Goal: Task Accomplishment & Management: Manage account settings

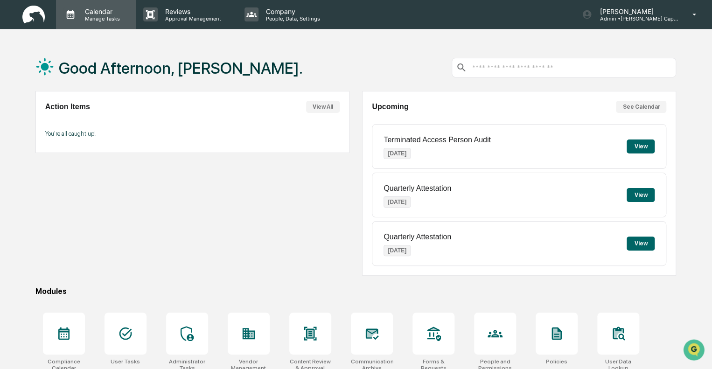
click at [99, 18] on p "Manage Tasks" at bounding box center [100, 18] width 47 height 7
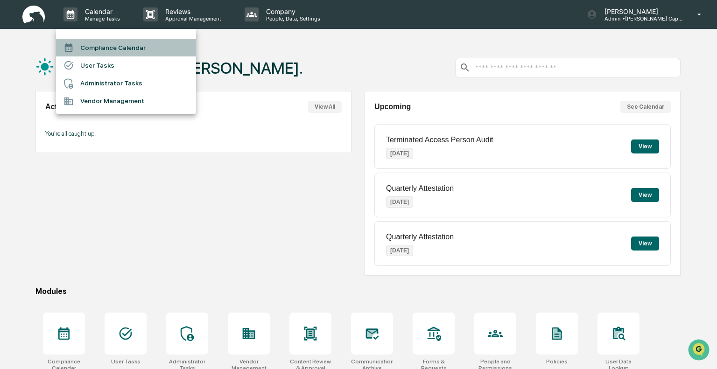
click at [133, 51] on li "Compliance Calendar" at bounding box center [126, 48] width 140 height 18
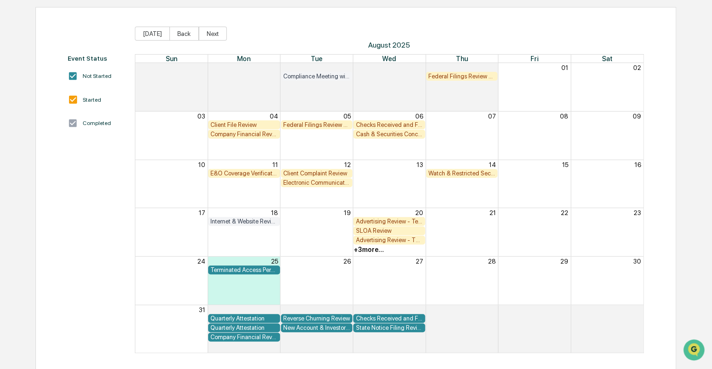
scroll to position [87, 0]
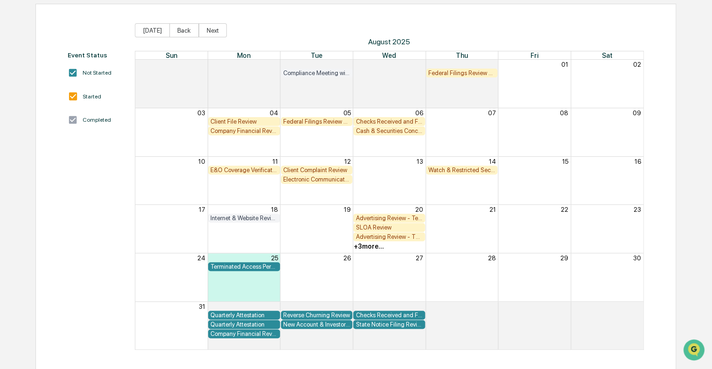
click at [237, 264] on div "Terminated Access Person Audit" at bounding box center [243, 266] width 67 height 7
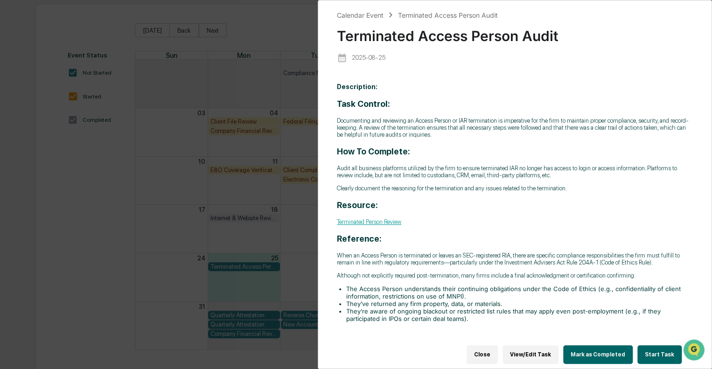
drag, startPoint x: 487, startPoint y: 348, endPoint x: 488, endPoint y: 341, distance: 6.6
click at [487, 347] on button "Close" at bounding box center [481, 354] width 31 height 19
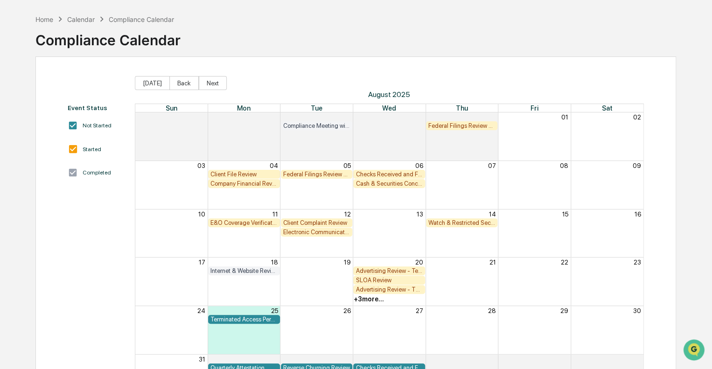
scroll to position [0, 0]
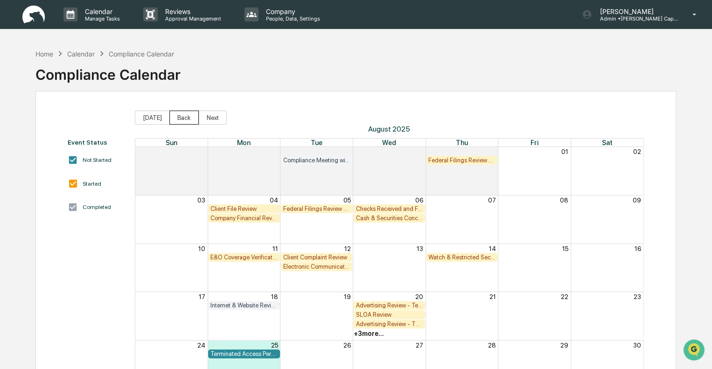
click at [182, 113] on button "Back" at bounding box center [183, 118] width 29 height 14
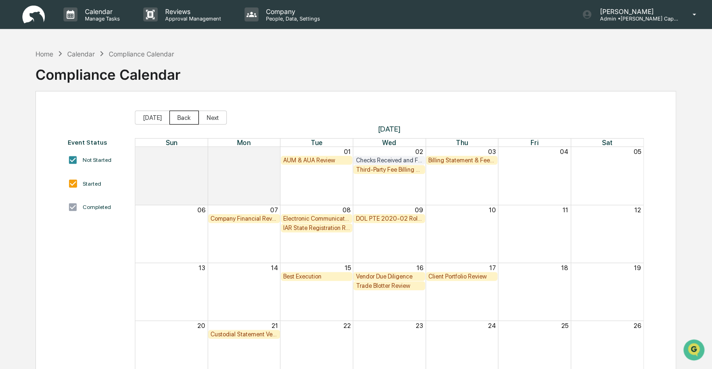
click at [181, 118] on button "Back" at bounding box center [183, 118] width 29 height 14
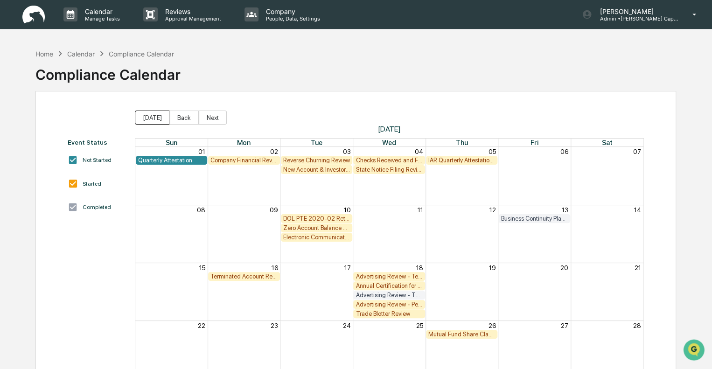
click at [147, 118] on button "[DATE]" at bounding box center [152, 118] width 35 height 14
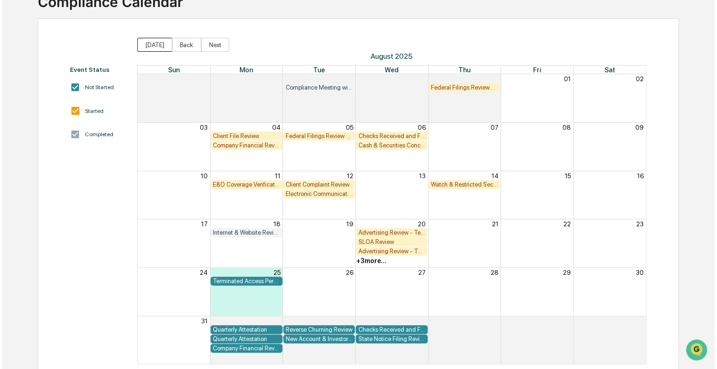
scroll to position [87, 0]
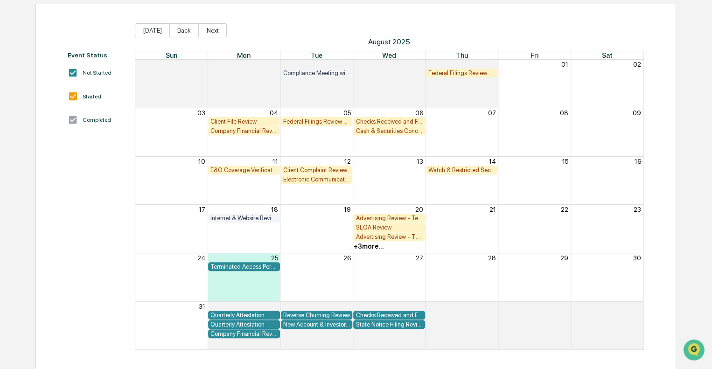
click at [230, 314] on div "Quarterly Attestation" at bounding box center [243, 315] width 67 height 7
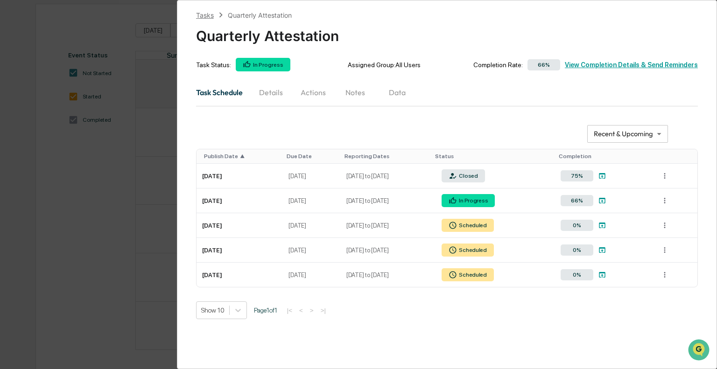
click at [207, 13] on div "Tasks" at bounding box center [205, 15] width 18 height 8
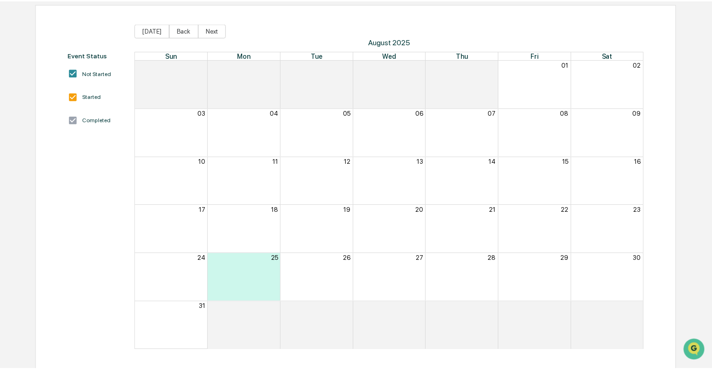
scroll to position [43, 0]
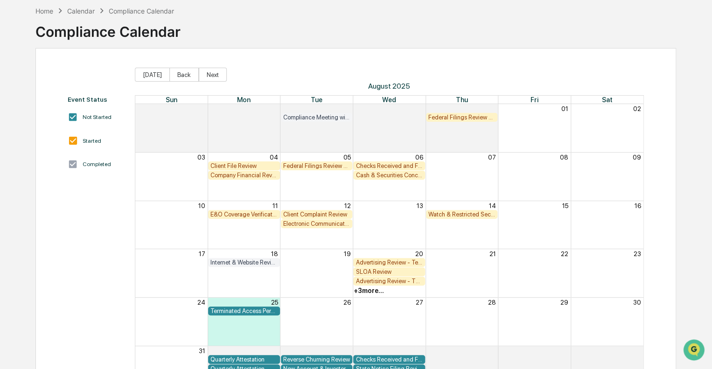
click at [241, 306] on div "Terminated Access Person Audit" at bounding box center [244, 310] width 72 height 9
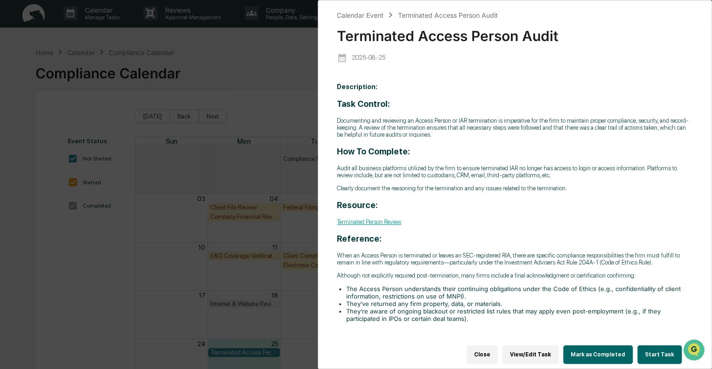
scroll to position [0, 0]
click at [287, 62] on div "Calendar Event Terminated Access Person Audit Terminated Access Person Audit [D…" at bounding box center [356, 184] width 712 height 369
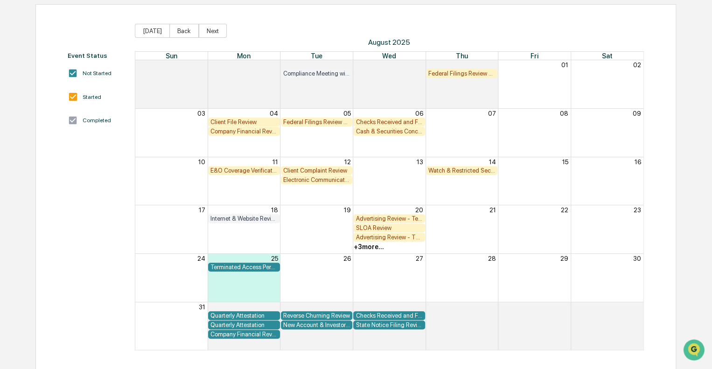
scroll to position [87, 0]
click at [310, 314] on div "Reverse Churning Review" at bounding box center [316, 315] width 67 height 7
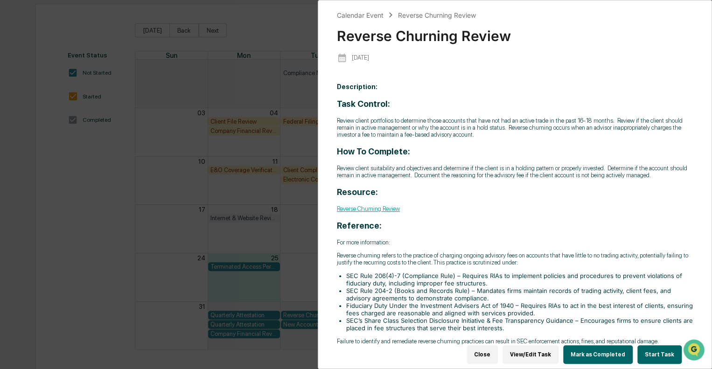
click at [290, 14] on div "Calendar Event Reverse Churning Review Reverse Churning Review [DATE] Descripti…" at bounding box center [356, 184] width 712 height 369
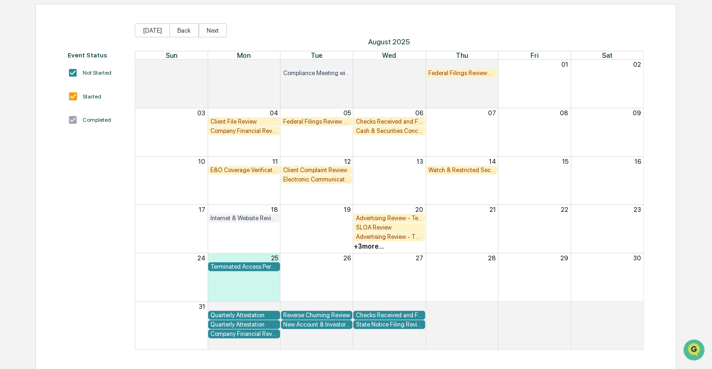
click at [375, 216] on div "Advertising Review - Testimonials and Endorsements" at bounding box center [388, 218] width 67 height 7
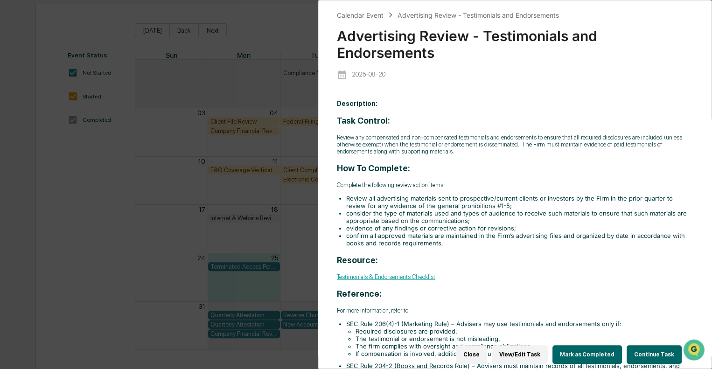
scroll to position [20, 0]
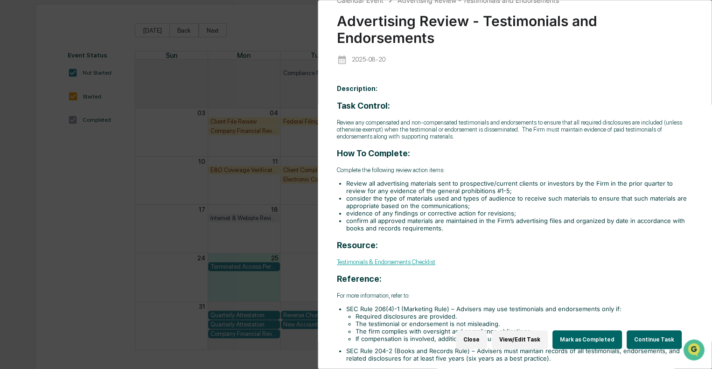
click at [474, 330] on button "Close" at bounding box center [471, 339] width 31 height 19
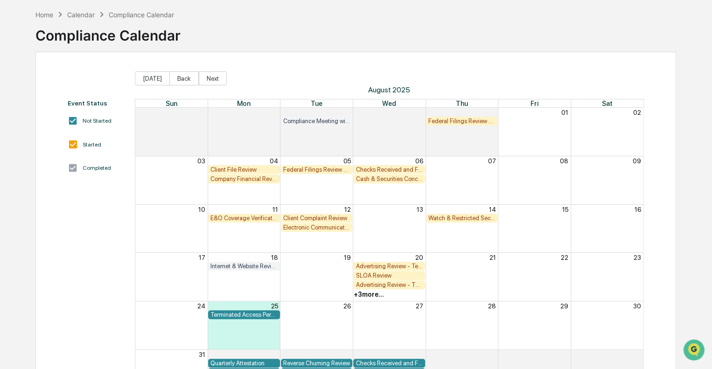
scroll to position [0, 0]
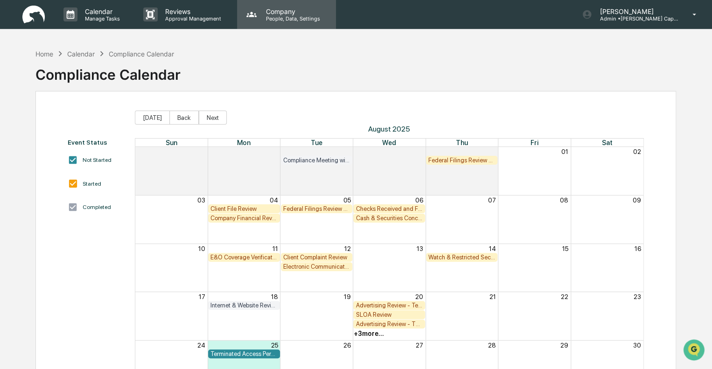
click at [278, 19] on p "People, Data, Settings" at bounding box center [291, 18] width 66 height 7
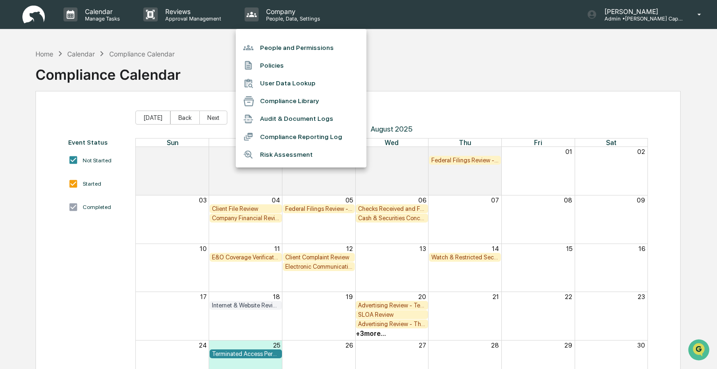
drag, startPoint x: 218, startPoint y: 61, endPoint x: 209, endPoint y: 60, distance: 9.9
click at [218, 61] on div at bounding box center [358, 184] width 717 height 369
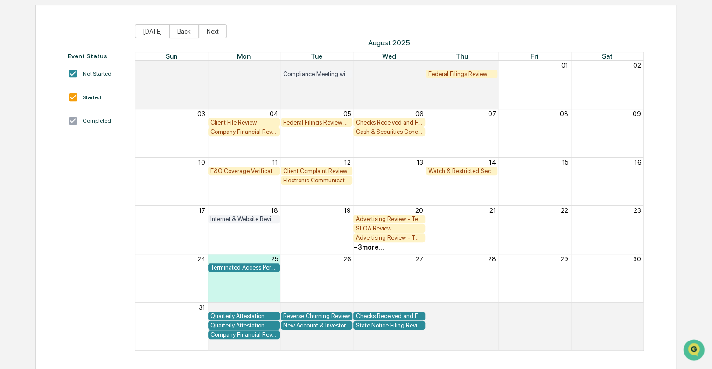
scroll to position [87, 0]
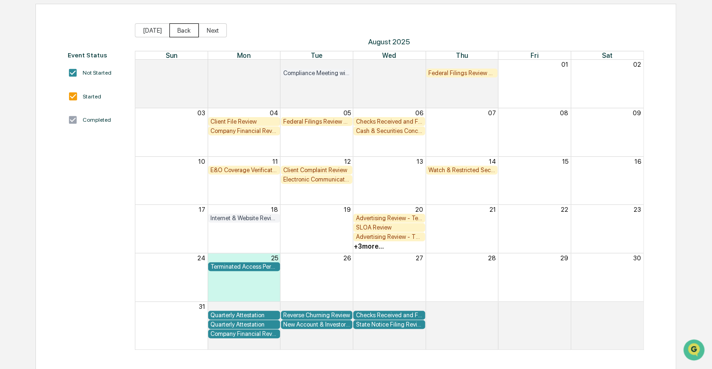
click at [181, 29] on button "Back" at bounding box center [183, 30] width 29 height 14
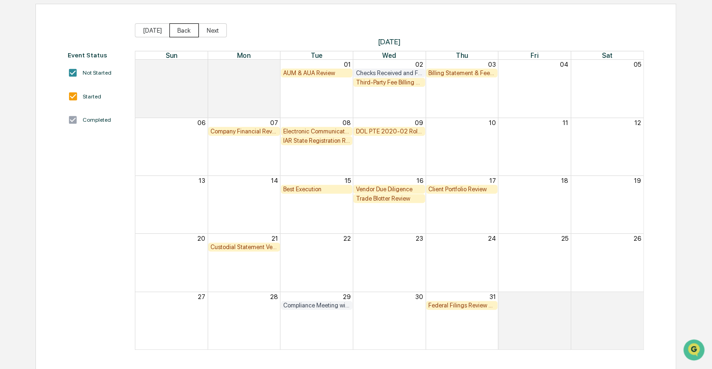
scroll to position [0, 0]
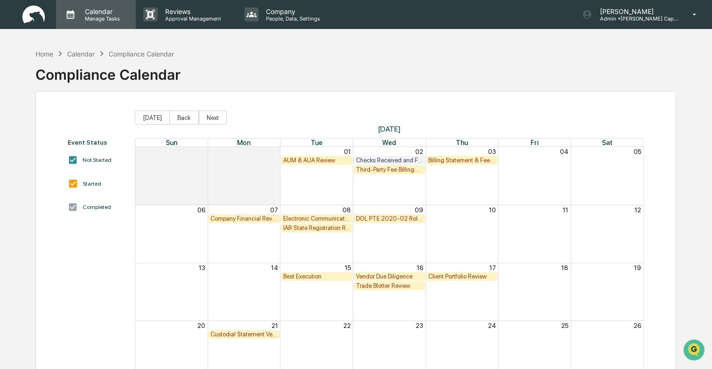
click at [105, 15] on p "Manage Tasks" at bounding box center [100, 18] width 47 height 7
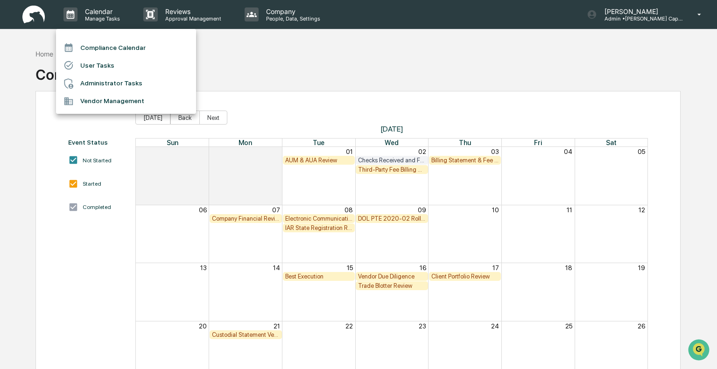
click at [97, 61] on li "User Tasks" at bounding box center [126, 65] width 140 height 18
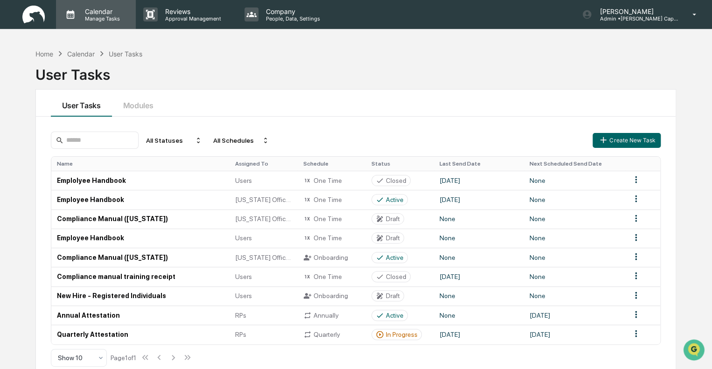
click at [118, 16] on p "Manage Tasks" at bounding box center [100, 18] width 47 height 7
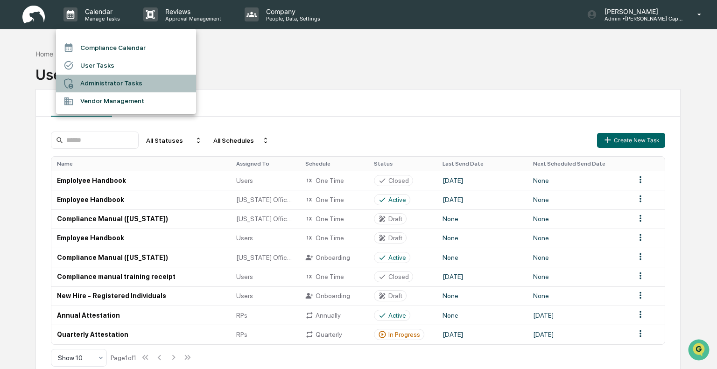
click at [116, 85] on li "Administrator Tasks" at bounding box center [126, 84] width 140 height 18
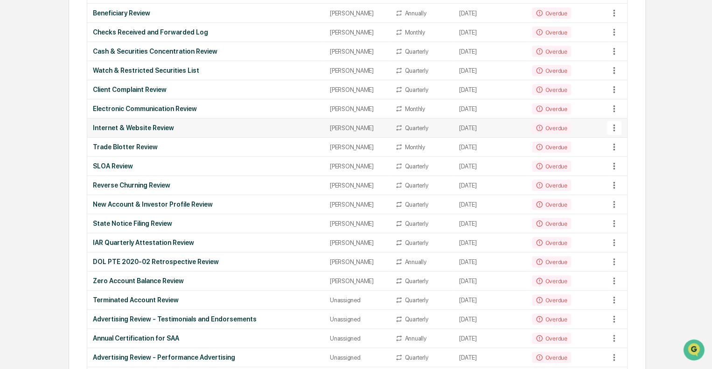
scroll to position [187, 0]
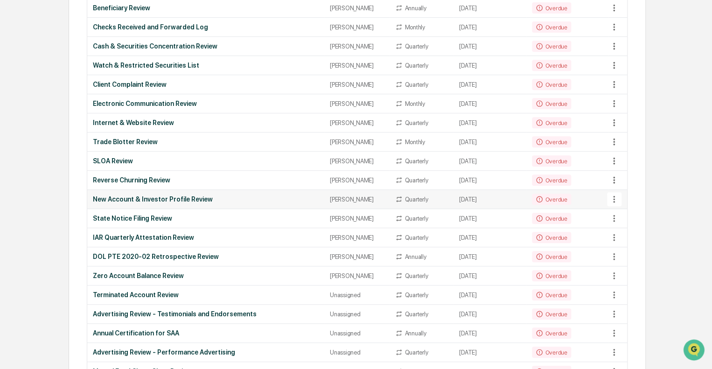
click at [250, 195] on div "New Account & Investor Profile Review" at bounding box center [206, 198] width 226 height 7
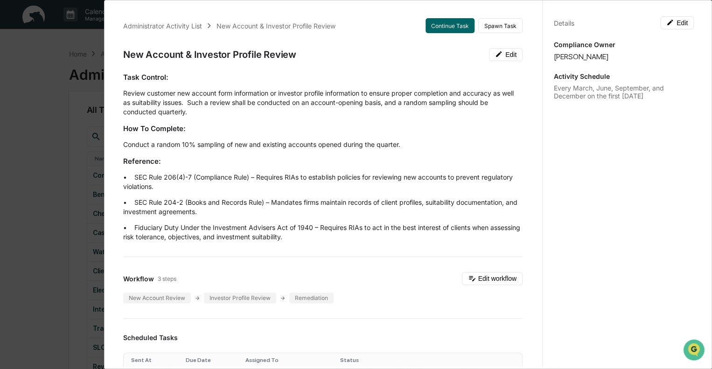
scroll to position [0, 0]
click at [41, 42] on div "Administrator Activity List New Account & Investor Profile Review Continue Task…" at bounding box center [356, 184] width 712 height 369
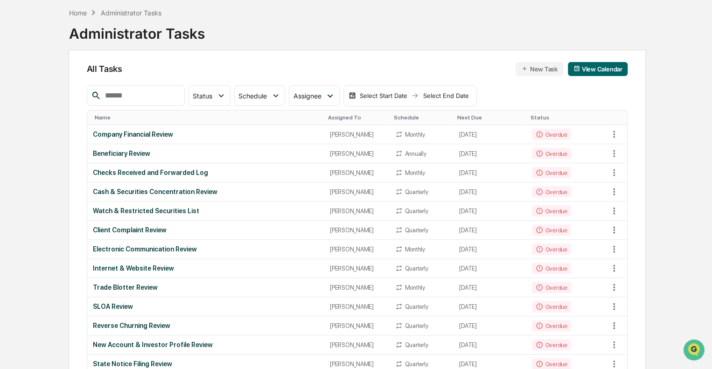
scroll to position [30, 0]
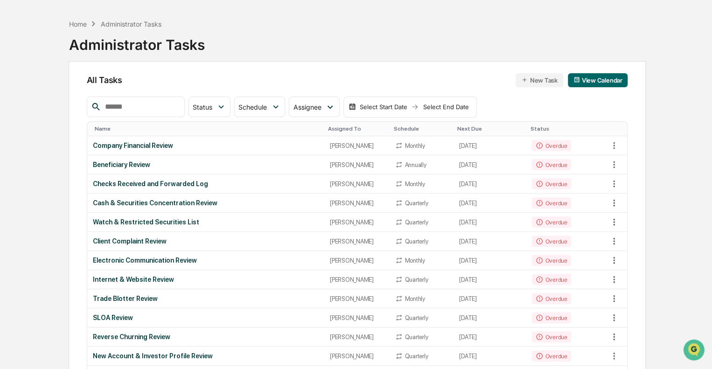
click at [129, 165] on div "Beneficiary Review" at bounding box center [206, 164] width 226 height 7
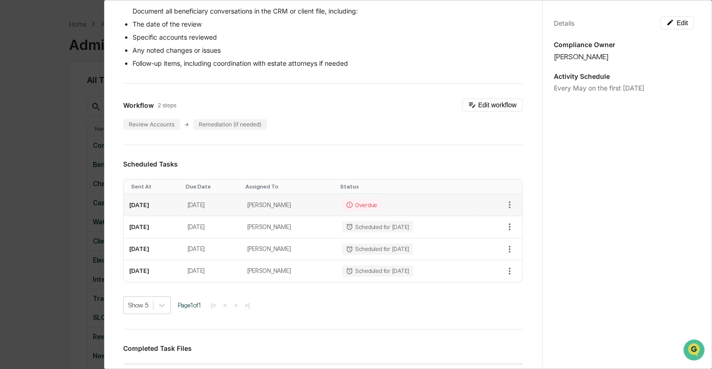
scroll to position [235, 0]
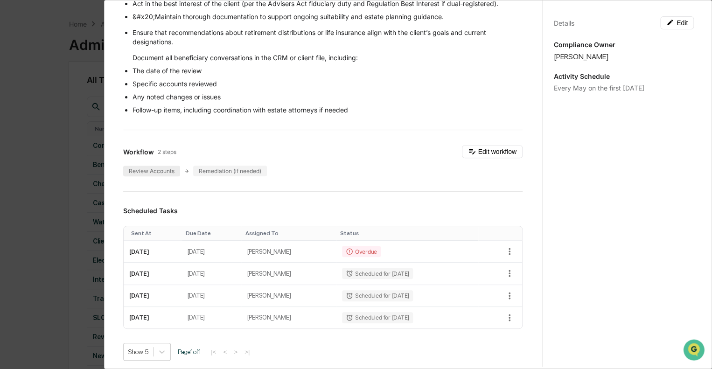
click at [153, 168] on div "Review Accounts" at bounding box center [151, 171] width 57 height 11
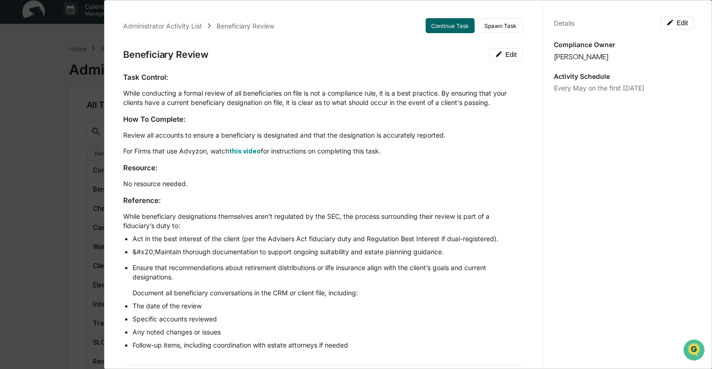
scroll to position [0, 0]
click at [62, 35] on div "Administrator Activity List Beneficiary Review Continue Task Spawn Task Benefic…" at bounding box center [356, 184] width 712 height 369
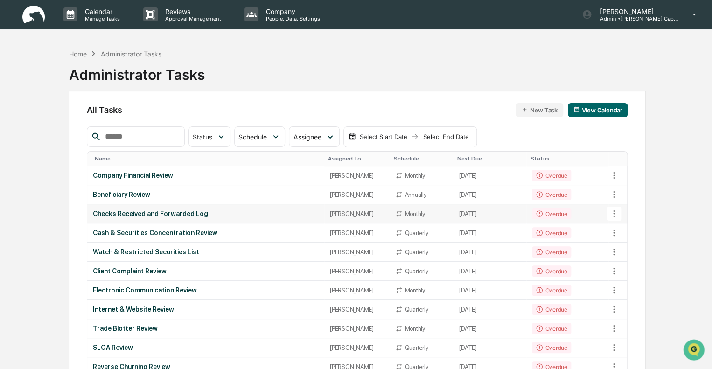
click at [190, 215] on div "Checks Received and Forwarded Log" at bounding box center [206, 213] width 226 height 7
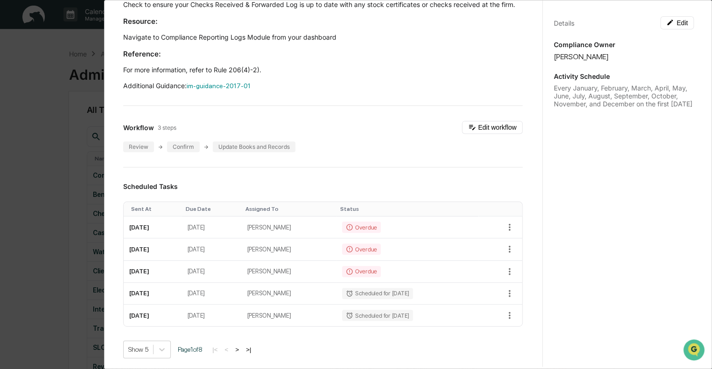
scroll to position [187, 0]
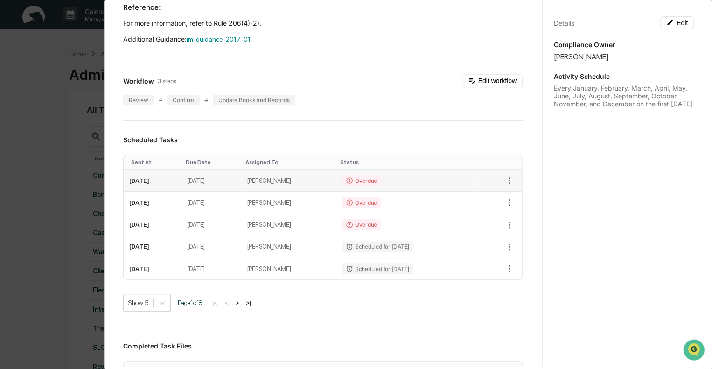
click at [375, 186] on div "Overdue" at bounding box center [361, 180] width 39 height 11
click at [504, 186] on icon "button" at bounding box center [509, 180] width 10 height 10
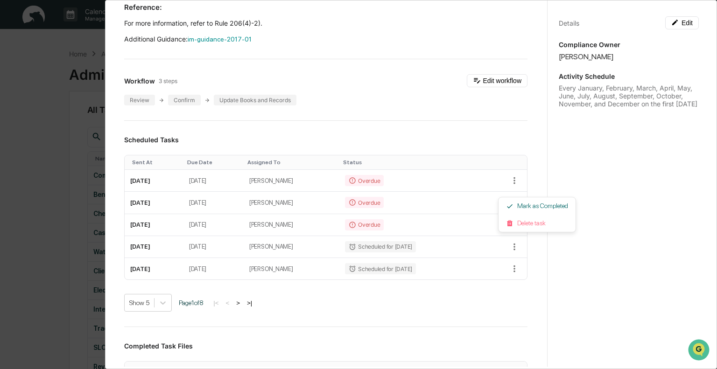
click at [392, 134] on div at bounding box center [358, 184] width 717 height 369
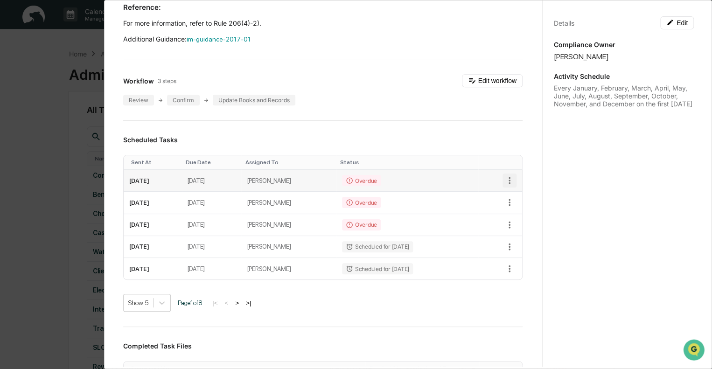
click at [504, 186] on icon "button" at bounding box center [509, 180] width 10 height 10
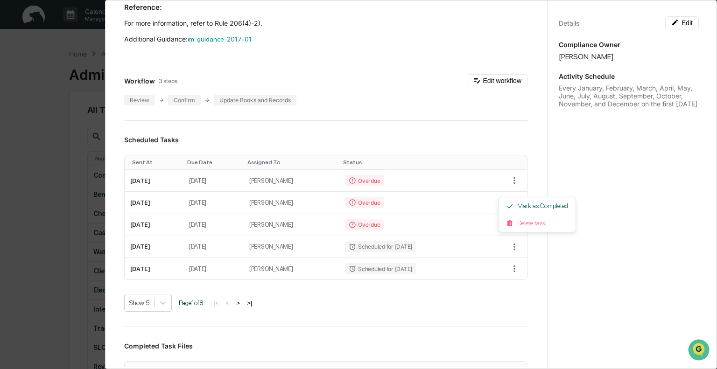
click at [333, 120] on div at bounding box center [358, 184] width 717 height 369
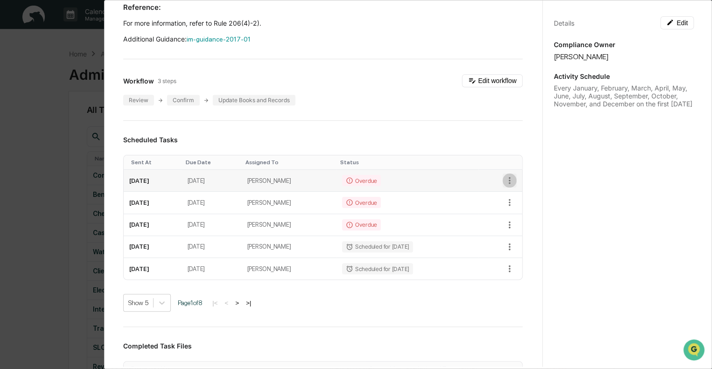
click at [504, 186] on icon "button" at bounding box center [509, 180] width 10 height 10
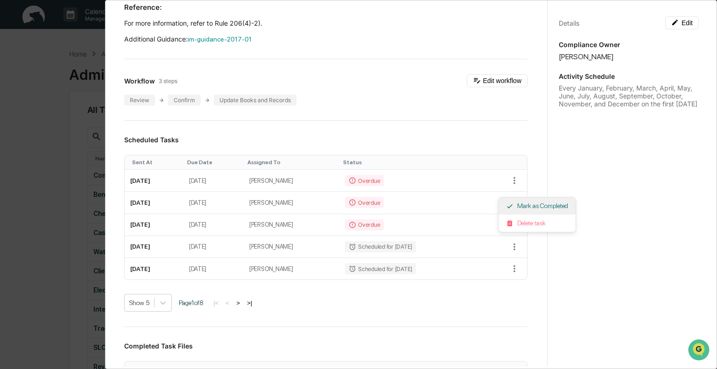
click at [511, 208] on icon at bounding box center [509, 205] width 7 height 7
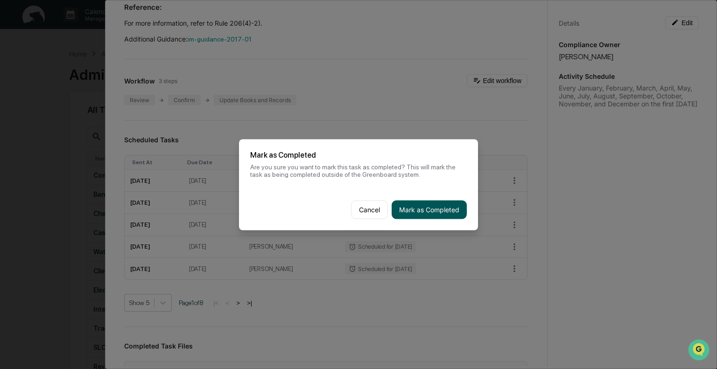
click at [424, 209] on button "Mark as Completed" at bounding box center [428, 209] width 75 height 19
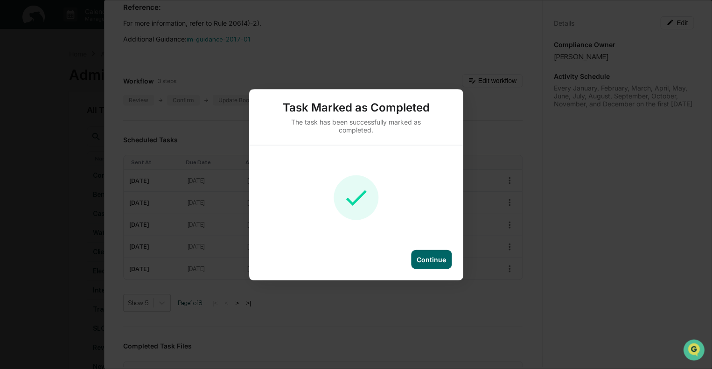
click at [434, 255] on div "Continue" at bounding box center [431, 259] width 29 height 8
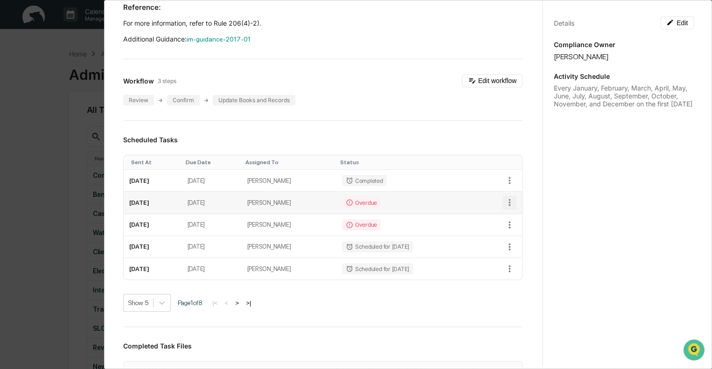
click at [504, 208] on icon "button" at bounding box center [509, 202] width 10 height 10
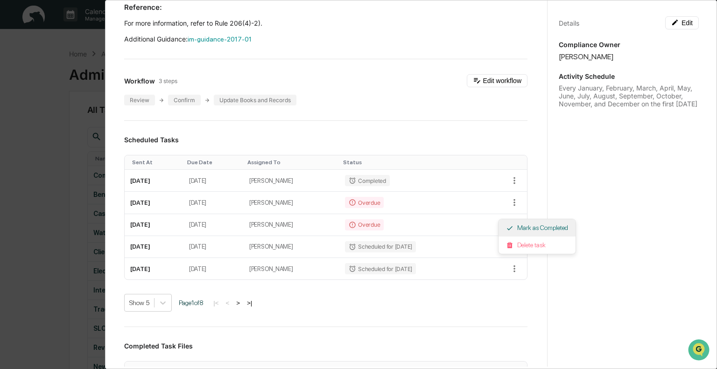
click at [519, 224] on li "Mark as Completed" at bounding box center [536, 227] width 77 height 17
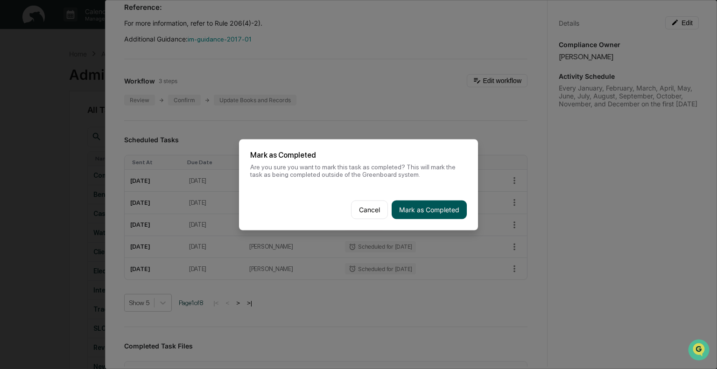
click at [415, 209] on button "Mark as Completed" at bounding box center [428, 209] width 75 height 19
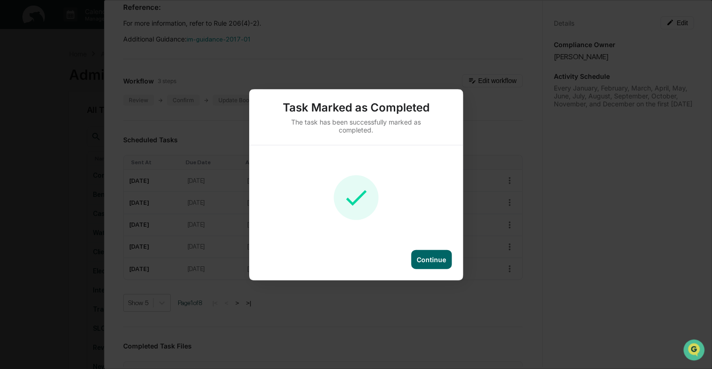
click at [429, 259] on div "Continue" at bounding box center [431, 259] width 29 height 8
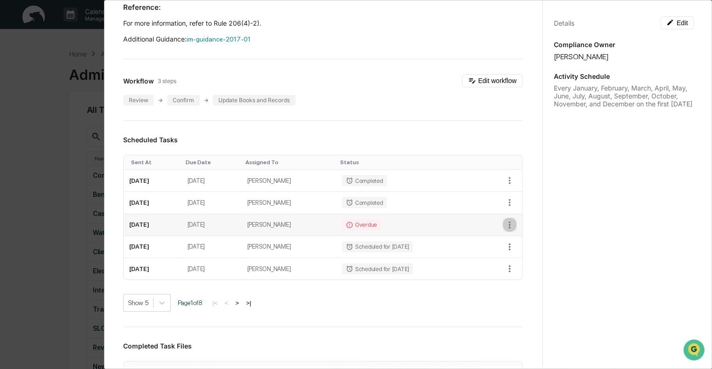
click at [504, 230] on icon "button" at bounding box center [509, 225] width 10 height 10
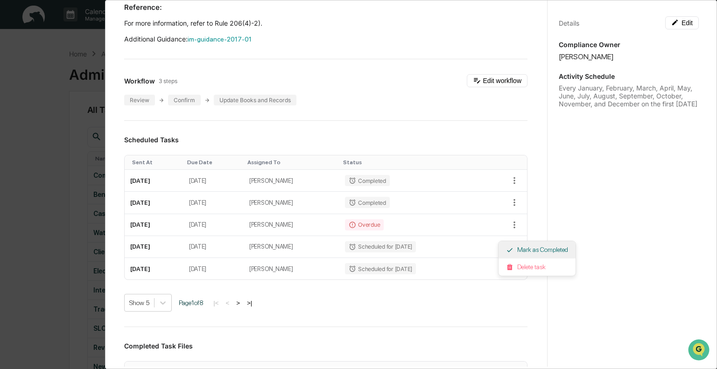
click at [521, 246] on li "Mark as Completed" at bounding box center [536, 249] width 77 height 17
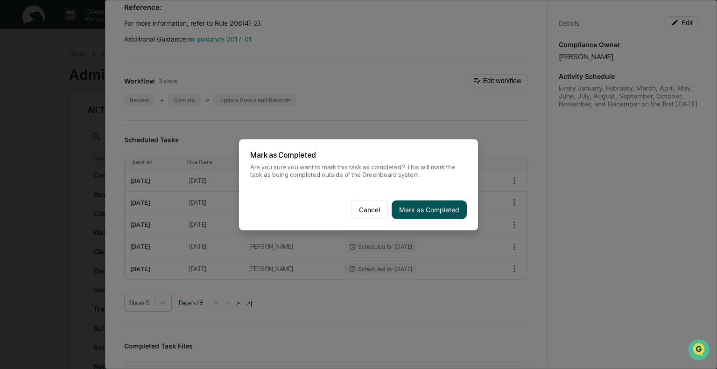
click at [431, 203] on button "Mark as Completed" at bounding box center [428, 209] width 75 height 19
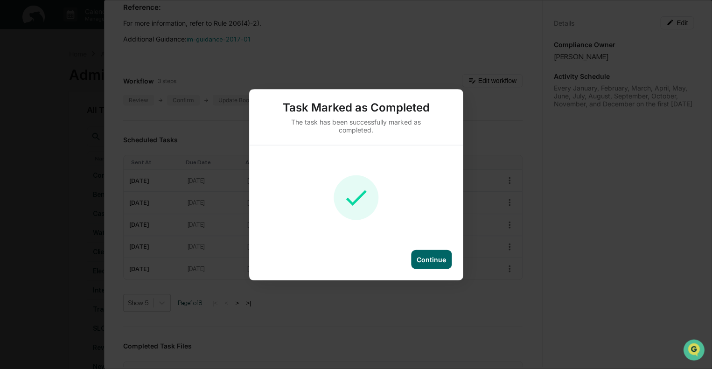
click at [425, 263] on div "Continue" at bounding box center [431, 259] width 41 height 19
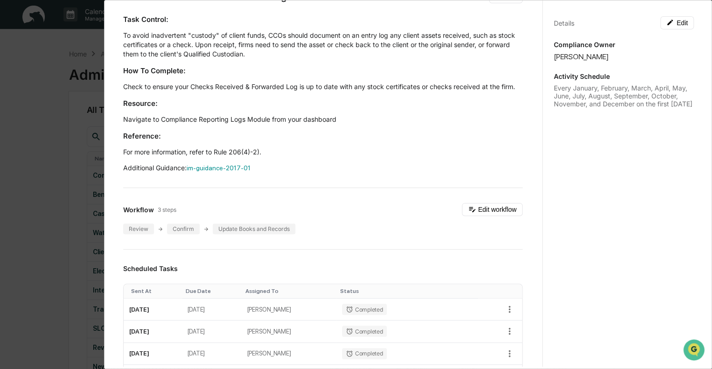
scroll to position [0, 0]
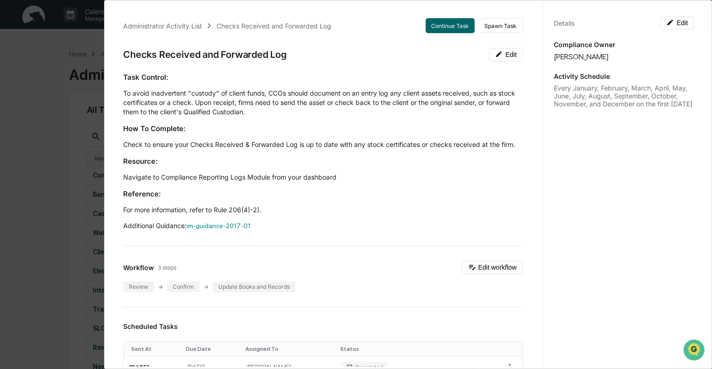
click at [66, 39] on div "Administrator Activity List Checks Received and Forwarded Log Continue Task Spa…" at bounding box center [356, 184] width 712 height 369
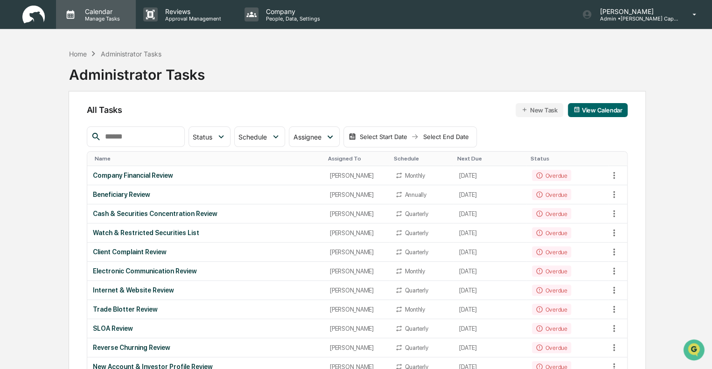
click at [106, 19] on p "Manage Tasks" at bounding box center [100, 18] width 47 height 7
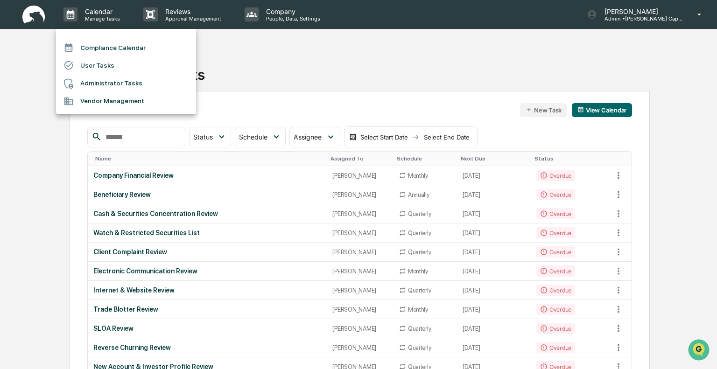
click at [99, 69] on li "User Tasks" at bounding box center [126, 65] width 140 height 18
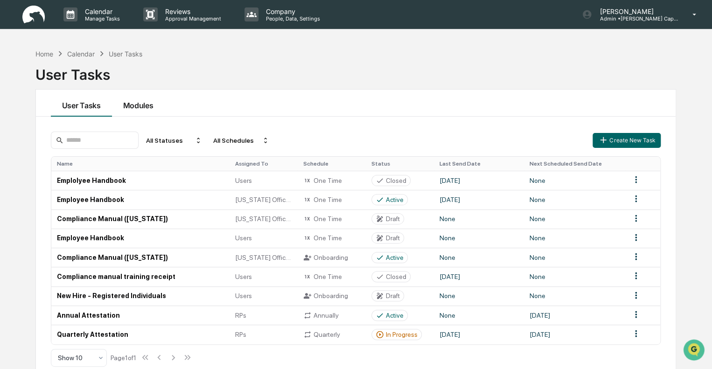
click at [149, 103] on button "Modules" at bounding box center [138, 103] width 53 height 27
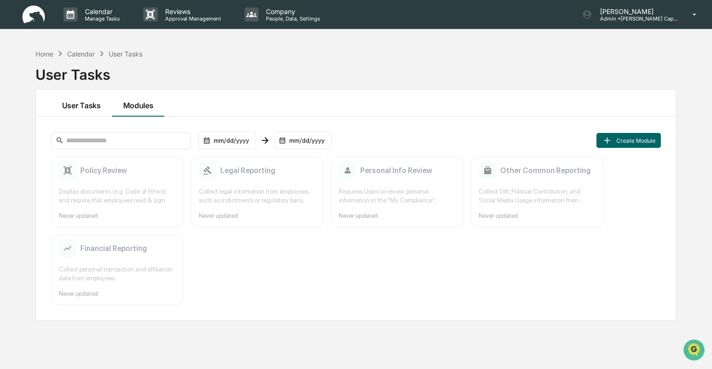
click at [85, 101] on button "User Tasks" at bounding box center [81, 103] width 61 height 27
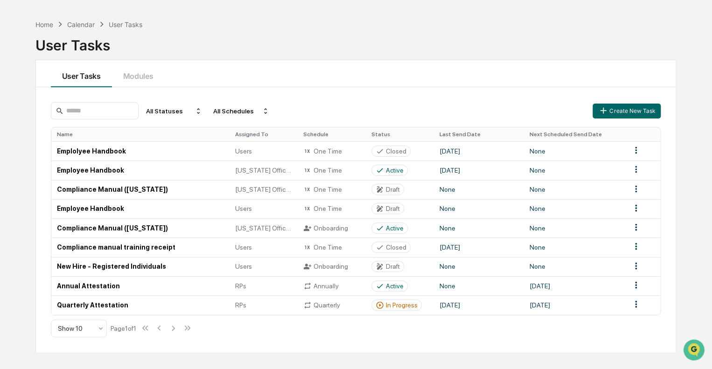
scroll to position [44, 0]
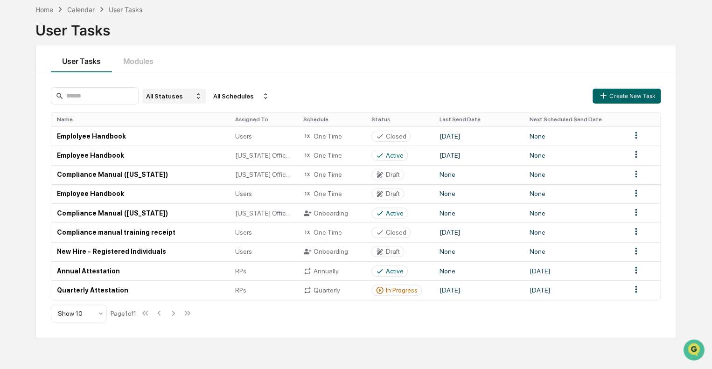
click at [172, 97] on div "All Statuses" at bounding box center [173, 96] width 63 height 15
click at [171, 81] on div "All Statuses All Schedules Create New Task Name Assigned To Schedule Status Las…" at bounding box center [356, 204] width 640 height 265
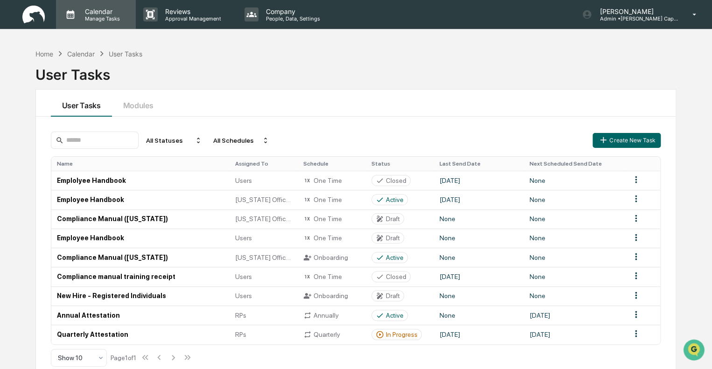
click at [88, 12] on p "Calendar" at bounding box center [100, 11] width 47 height 8
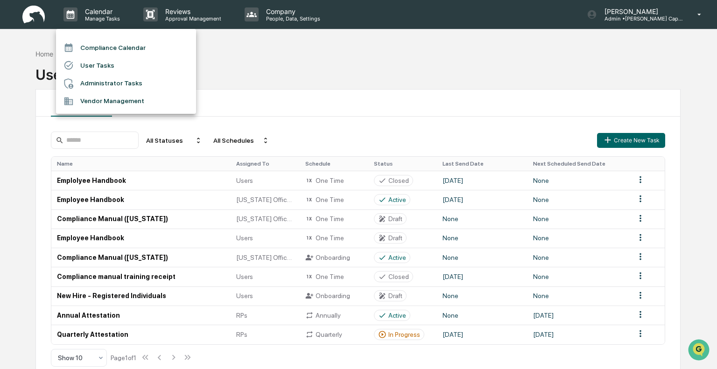
click at [103, 65] on li "User Tasks" at bounding box center [126, 65] width 140 height 18
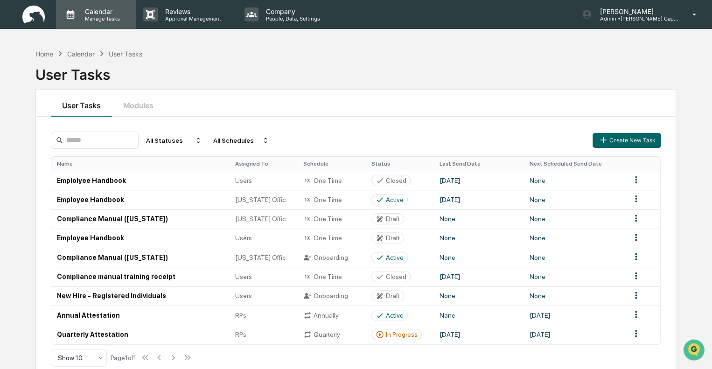
click at [94, 15] on p "Manage Tasks" at bounding box center [100, 18] width 47 height 7
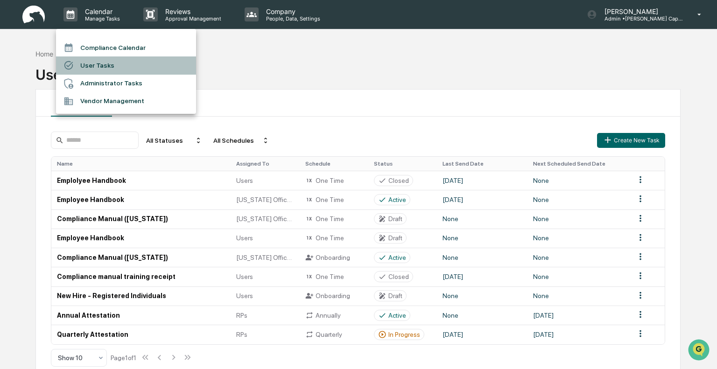
click at [98, 64] on li "User Tasks" at bounding box center [126, 65] width 140 height 18
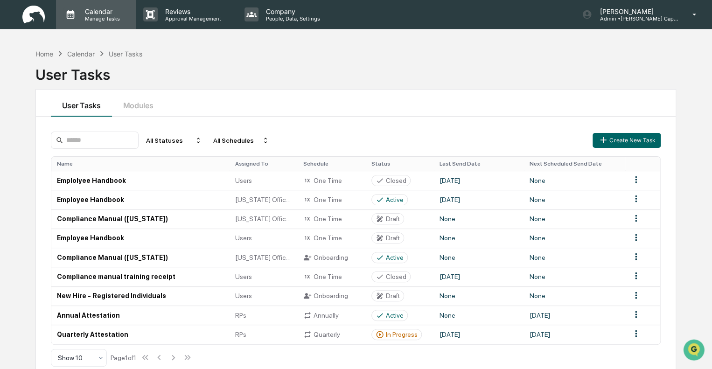
click at [96, 20] on p "Manage Tasks" at bounding box center [100, 18] width 47 height 7
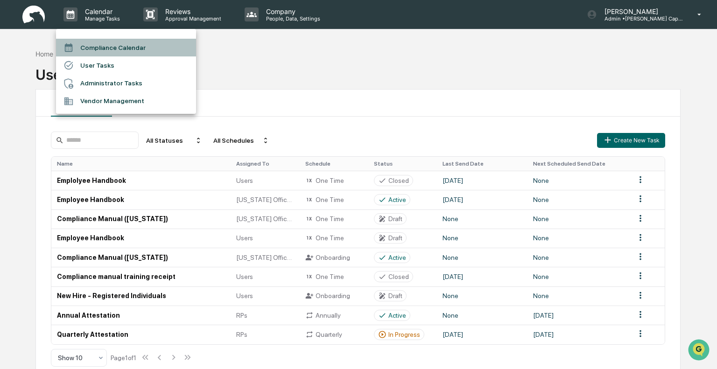
click at [101, 49] on li "Compliance Calendar" at bounding box center [126, 48] width 140 height 18
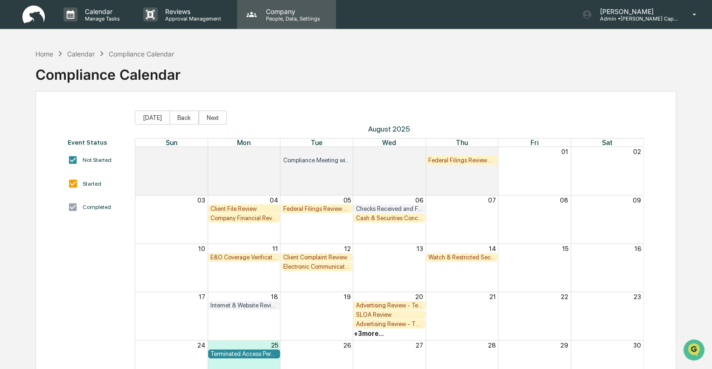
click at [276, 11] on p "Company" at bounding box center [291, 11] width 66 height 8
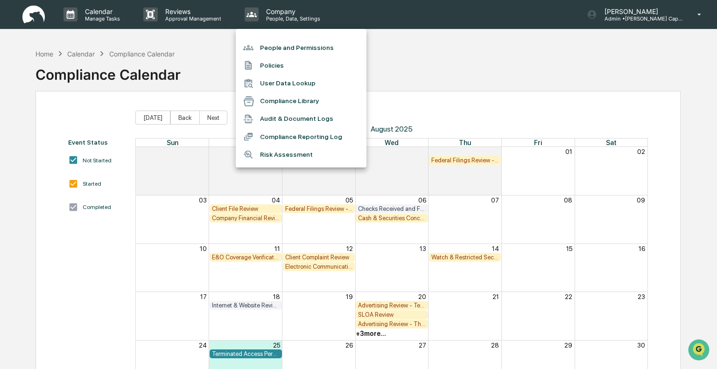
click at [199, 8] on div at bounding box center [358, 184] width 717 height 369
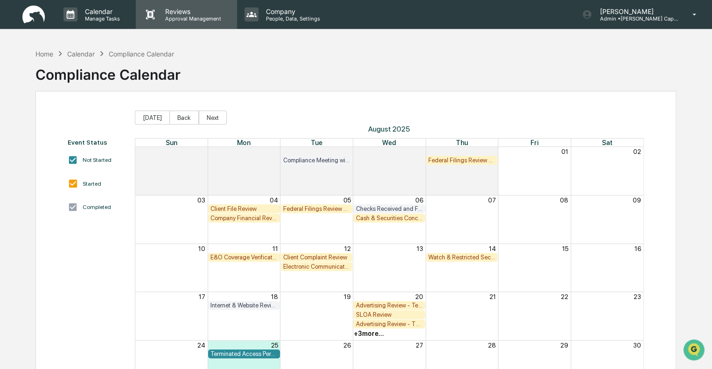
click at [174, 11] on p "Reviews" at bounding box center [192, 11] width 68 height 8
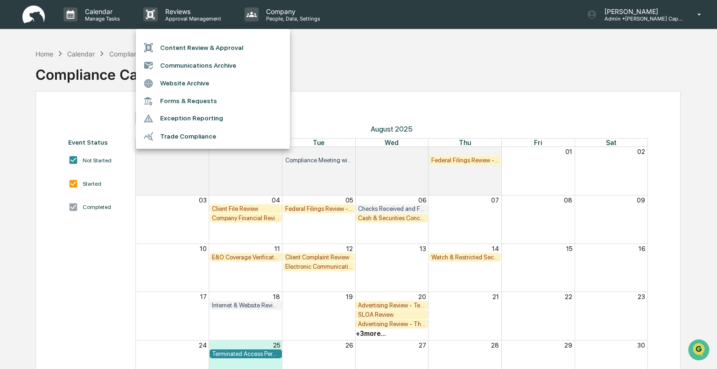
drag, startPoint x: 329, startPoint y: 65, endPoint x: 322, endPoint y: 63, distance: 7.2
click at [329, 65] on div at bounding box center [358, 184] width 717 height 369
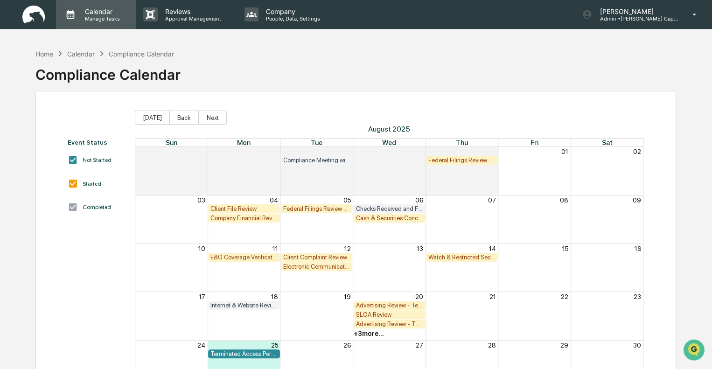
click at [109, 20] on p "Manage Tasks" at bounding box center [100, 18] width 47 height 7
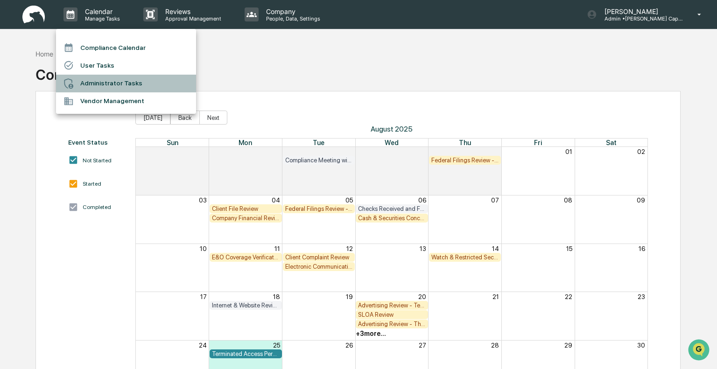
click at [96, 84] on li "Administrator Tasks" at bounding box center [126, 84] width 140 height 18
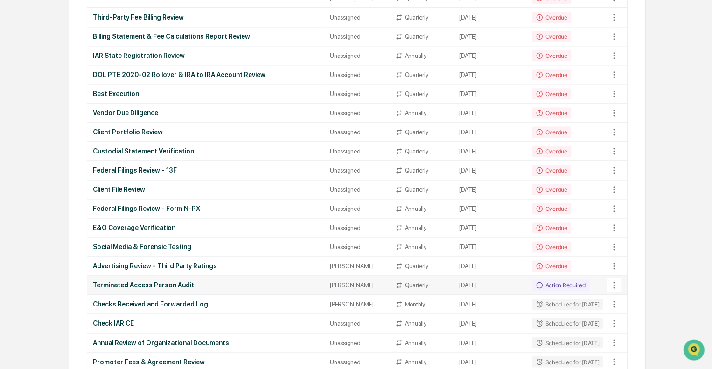
scroll to position [513, 0]
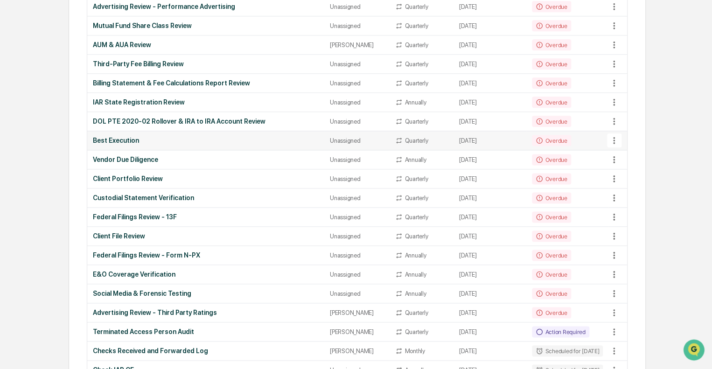
click at [127, 137] on div "Best Execution" at bounding box center [206, 140] width 226 height 7
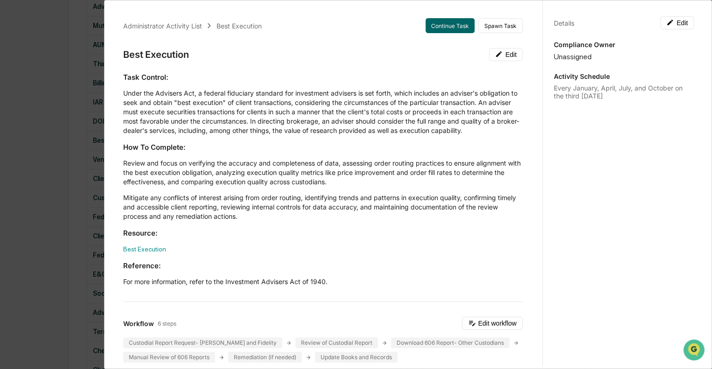
click at [42, 26] on div "Administrator Activity List Best Execution Continue Task Spawn Task Best Execut…" at bounding box center [356, 184] width 712 height 369
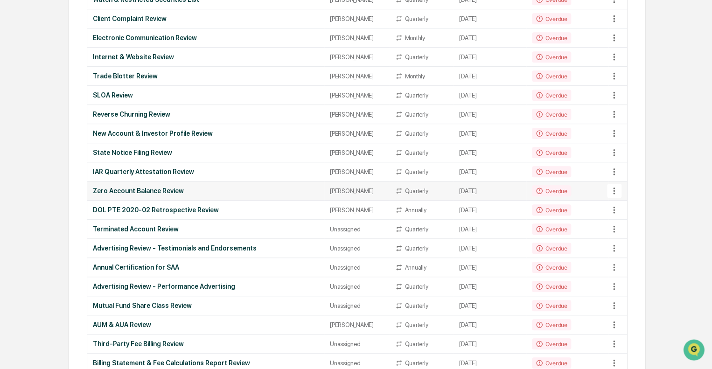
scroll to position [0, 0]
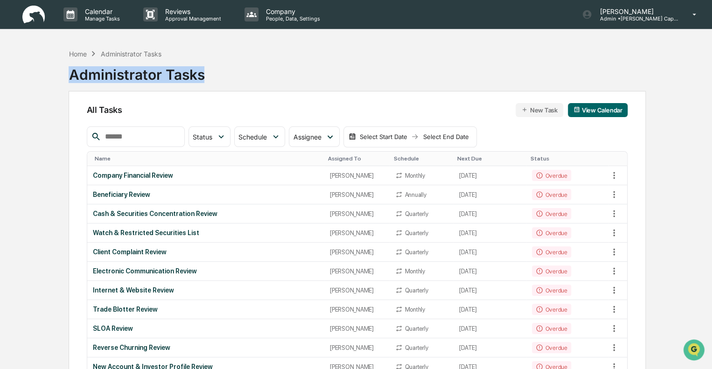
drag, startPoint x: 208, startPoint y: 78, endPoint x: 50, endPoint y: 77, distance: 157.7
click at [214, 71] on div "Home Administrator Tasks Administrator Tasks" at bounding box center [357, 67] width 577 height 47
click at [203, 74] on div "Administrator Tasks" at bounding box center [137, 71] width 136 height 24
